Goal: Entertainment & Leisure: Consume media (video, audio)

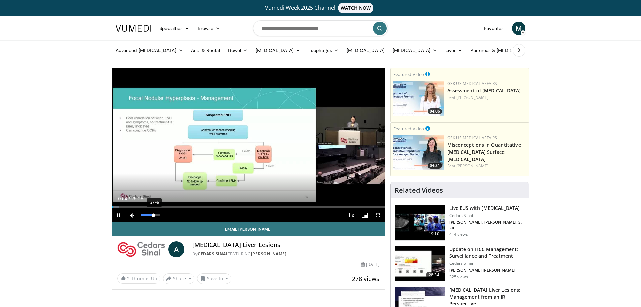
drag, startPoint x: 140, startPoint y: 215, endPoint x: 153, endPoint y: 215, distance: 13.1
click at [153, 215] on div "Volume Level" at bounding box center [146, 215] width 13 height 2
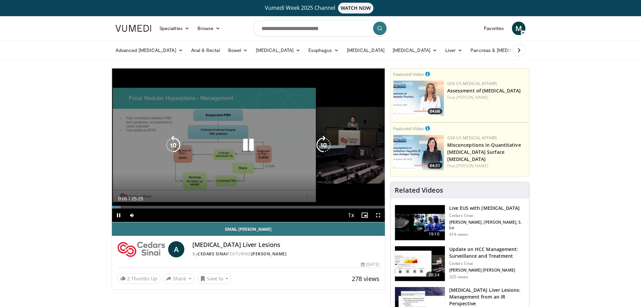
click at [246, 145] on icon "Video Player" at bounding box center [248, 144] width 19 height 19
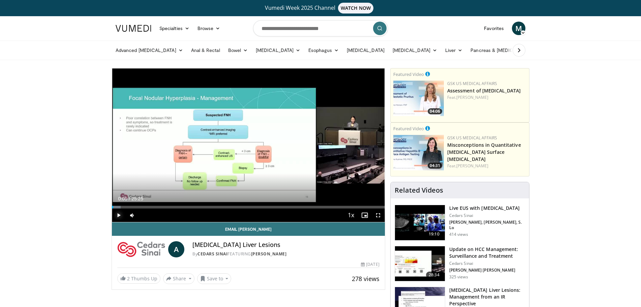
click at [120, 217] on span "Video Player" at bounding box center [118, 214] width 13 height 13
click at [375, 215] on span "Video Player" at bounding box center [377, 214] width 13 height 13
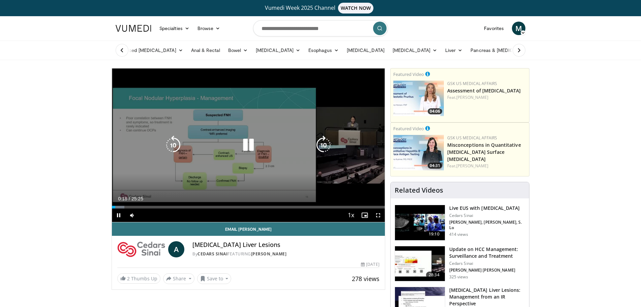
click at [249, 144] on icon "Video Player" at bounding box center [248, 144] width 19 height 19
click at [244, 145] on icon "Video Player" at bounding box center [248, 144] width 19 height 19
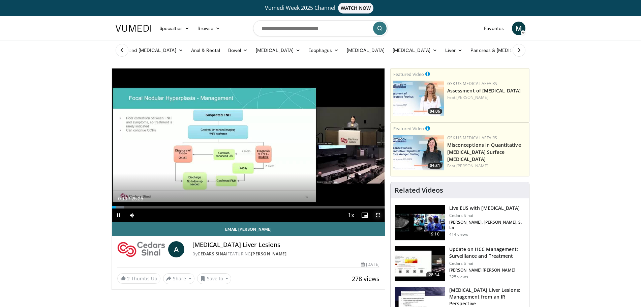
click at [376, 216] on span "Video Player" at bounding box center [377, 214] width 13 height 13
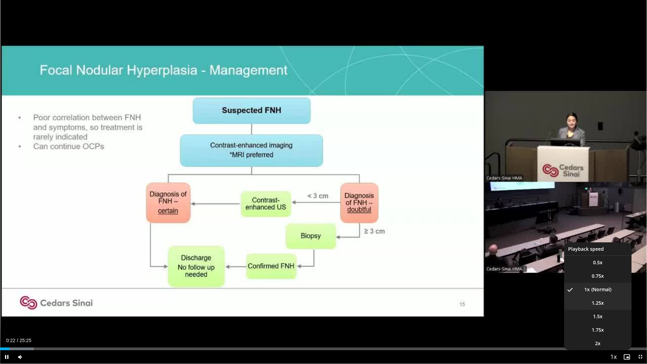
click at [598, 304] on span "1.25x" at bounding box center [598, 302] width 12 height 7
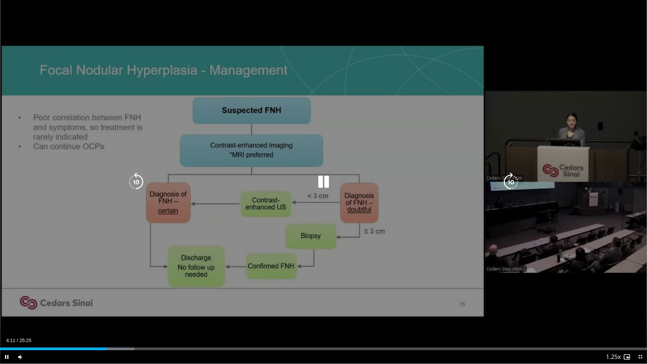
click at [322, 183] on icon "Video Player" at bounding box center [323, 181] width 19 height 19
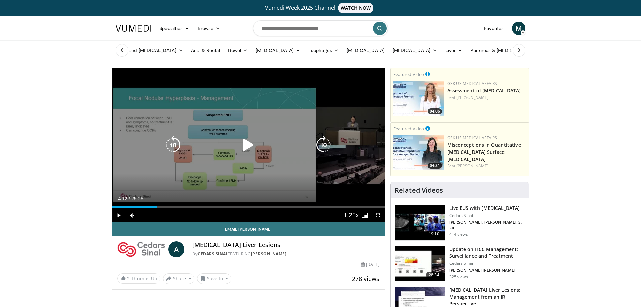
click at [246, 148] on icon "Video Player" at bounding box center [248, 144] width 19 height 19
click at [250, 142] on icon "Video Player" at bounding box center [248, 144] width 19 height 19
click at [247, 144] on icon "Video Player" at bounding box center [248, 144] width 19 height 19
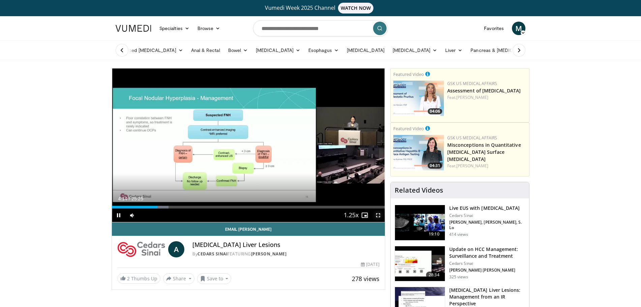
click at [378, 216] on span "Video Player" at bounding box center [377, 214] width 13 height 13
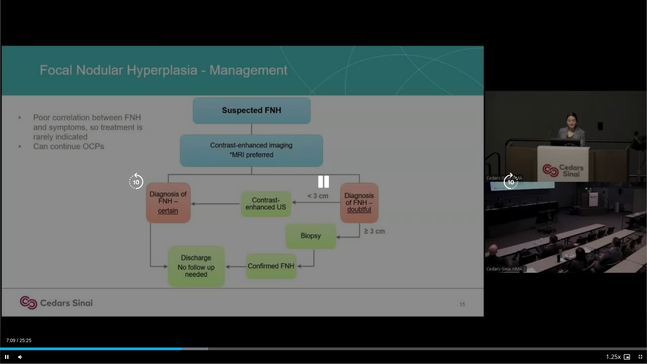
click at [320, 179] on icon "Video Player" at bounding box center [323, 181] width 19 height 19
click at [320, 185] on icon "Video Player" at bounding box center [323, 181] width 19 height 19
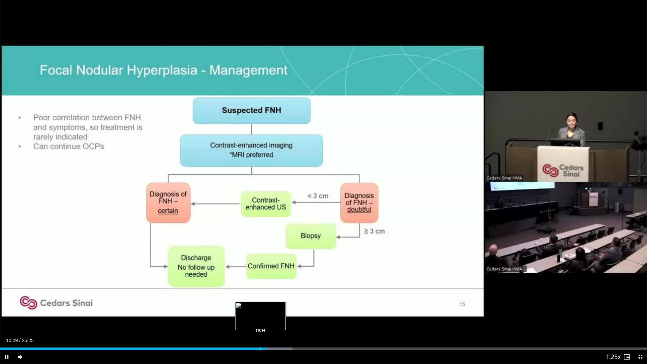
click at [260, 306] on div "Loaded : 45.22% 10:29 10:14" at bounding box center [323, 347] width 647 height 6
click at [255, 306] on div "Loaded : 45.22% 10:16 10:00" at bounding box center [323, 347] width 647 height 6
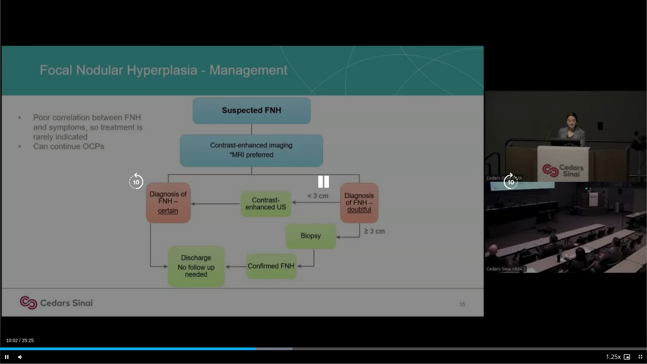
click at [324, 179] on icon "Video Player" at bounding box center [323, 181] width 19 height 19
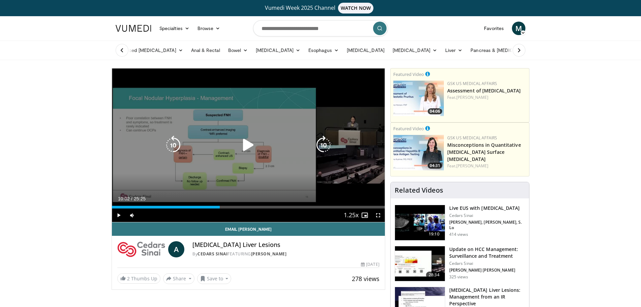
click at [253, 145] on icon "Video Player" at bounding box center [248, 144] width 19 height 19
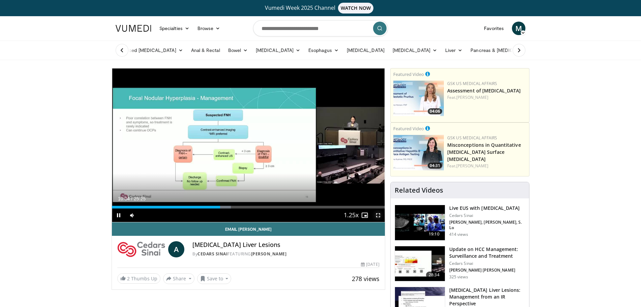
click at [376, 214] on span "Video Player" at bounding box center [377, 214] width 13 height 13
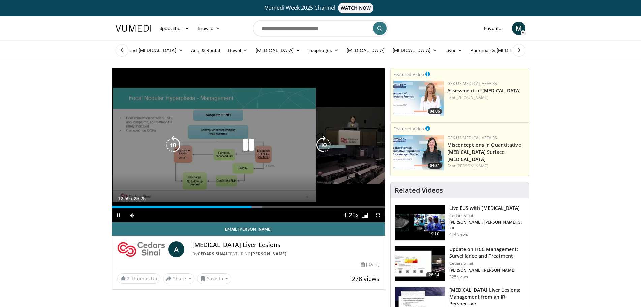
click at [243, 147] on icon "Video Player" at bounding box center [248, 144] width 19 height 19
click at [247, 147] on icon "Video Player" at bounding box center [248, 144] width 19 height 19
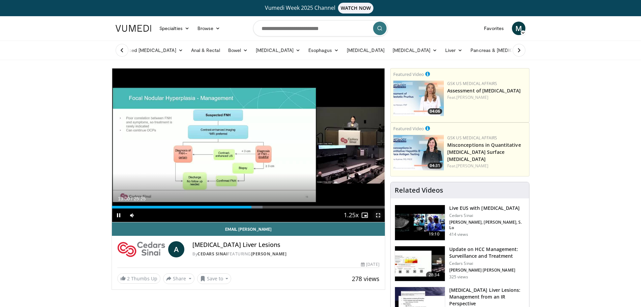
click at [379, 219] on span "Video Player" at bounding box center [377, 214] width 13 height 13
click at [378, 214] on span "Video Player" at bounding box center [377, 214] width 13 height 13
click at [380, 215] on span "Video Player" at bounding box center [377, 214] width 13 height 13
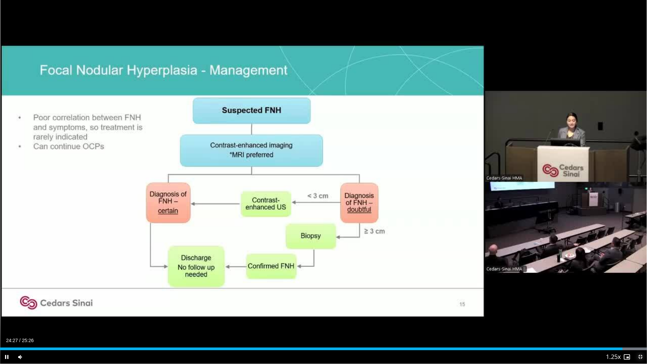
click at [640, 306] on span "Video Player" at bounding box center [639, 356] width 13 height 13
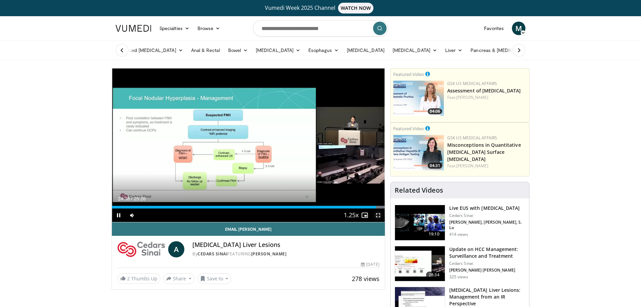
click at [376, 216] on span "Video Player" at bounding box center [377, 214] width 13 height 13
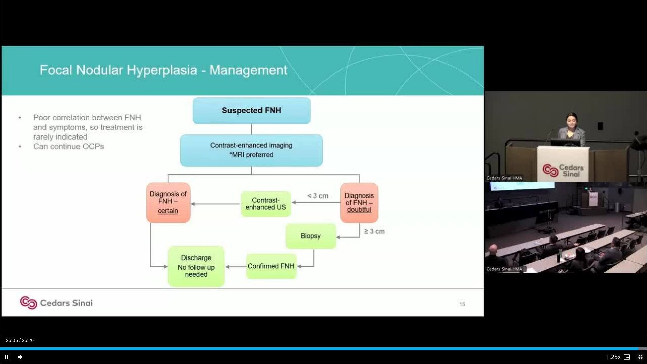
click at [640, 306] on span "Video Player" at bounding box center [639, 356] width 13 height 13
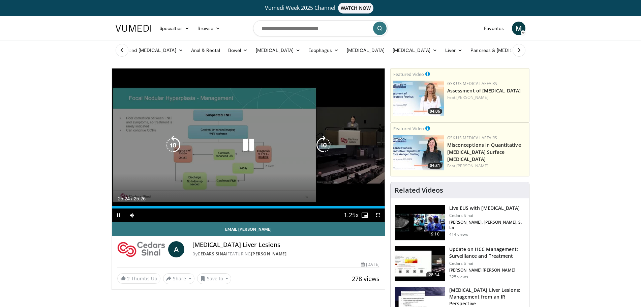
click at [176, 146] on icon "Video Player" at bounding box center [173, 144] width 19 height 19
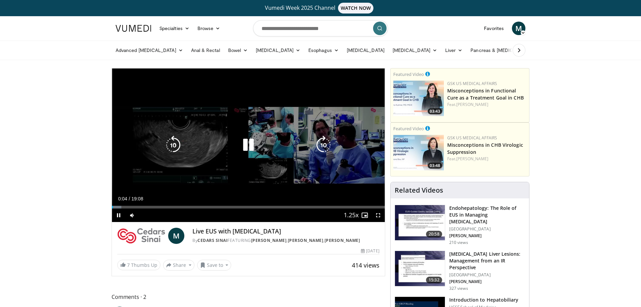
click at [249, 142] on icon "Video Player" at bounding box center [248, 144] width 19 height 19
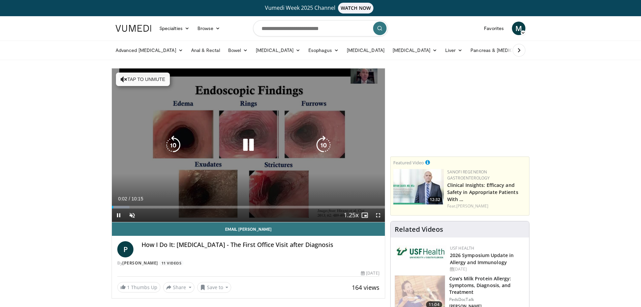
click at [246, 148] on icon "Video Player" at bounding box center [248, 144] width 19 height 19
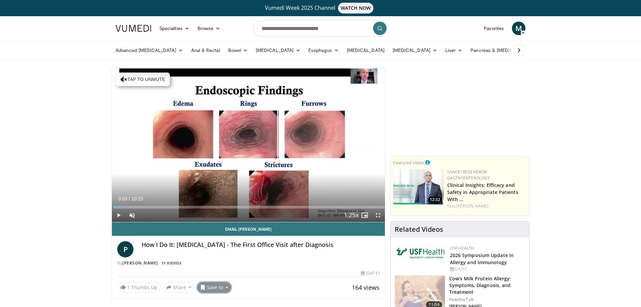
click at [225, 290] on button "Save to" at bounding box center [214, 287] width 34 height 11
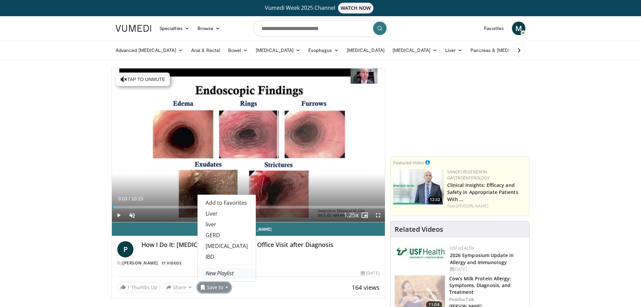
click at [232, 271] on link "New Playlist" at bounding box center [226, 272] width 58 height 11
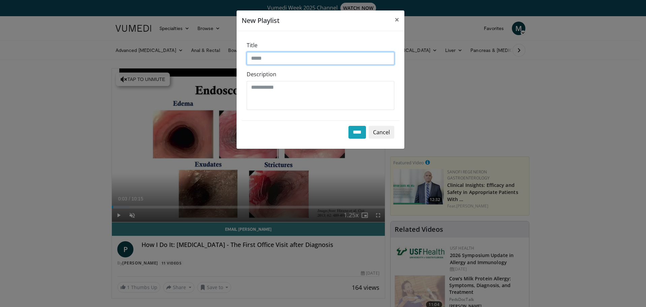
click at [272, 60] on input "Title" at bounding box center [321, 58] width 148 height 13
type input "***"
click at [353, 130] on input "****" at bounding box center [357, 132] width 18 height 13
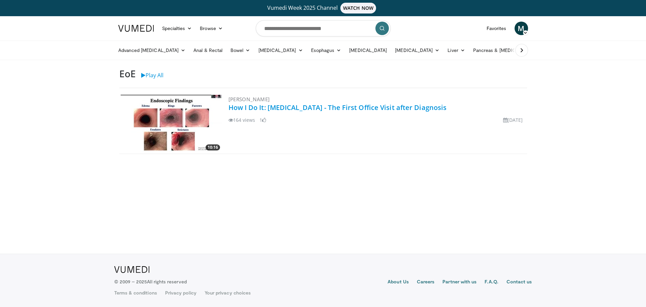
click at [282, 109] on link "How I Do It: [MEDICAL_DATA] - The First Office Visit after Diagnosis" at bounding box center [337, 107] width 218 height 9
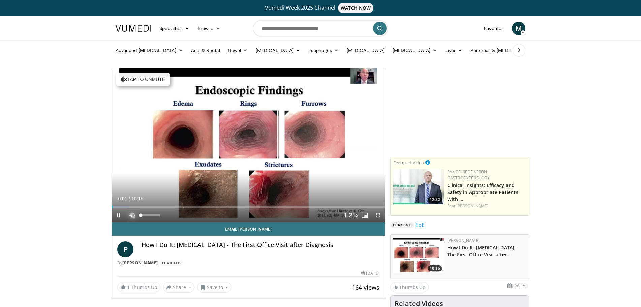
click at [133, 214] on span "Video Player" at bounding box center [131, 214] width 13 height 13
click at [376, 215] on span "Video Player" at bounding box center [377, 214] width 13 height 13
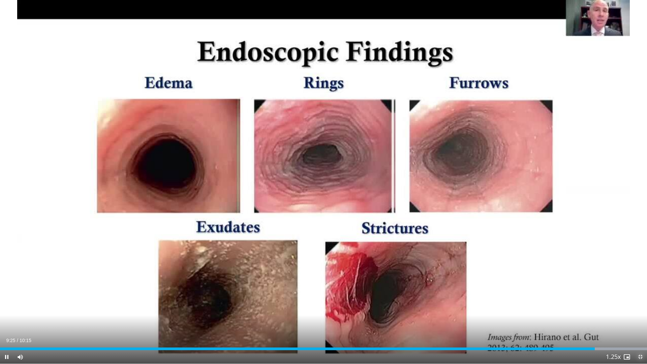
click at [640, 306] on span "Video Player" at bounding box center [639, 356] width 13 height 13
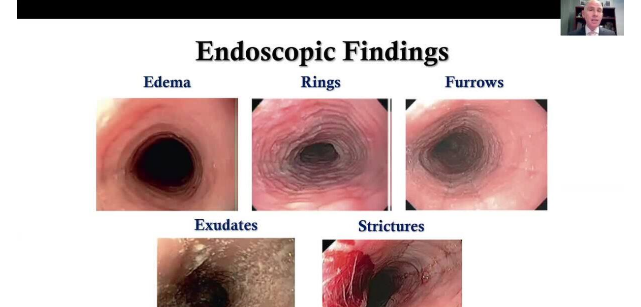
scroll to position [67, 0]
